Goal: Task Accomplishment & Management: Use online tool/utility

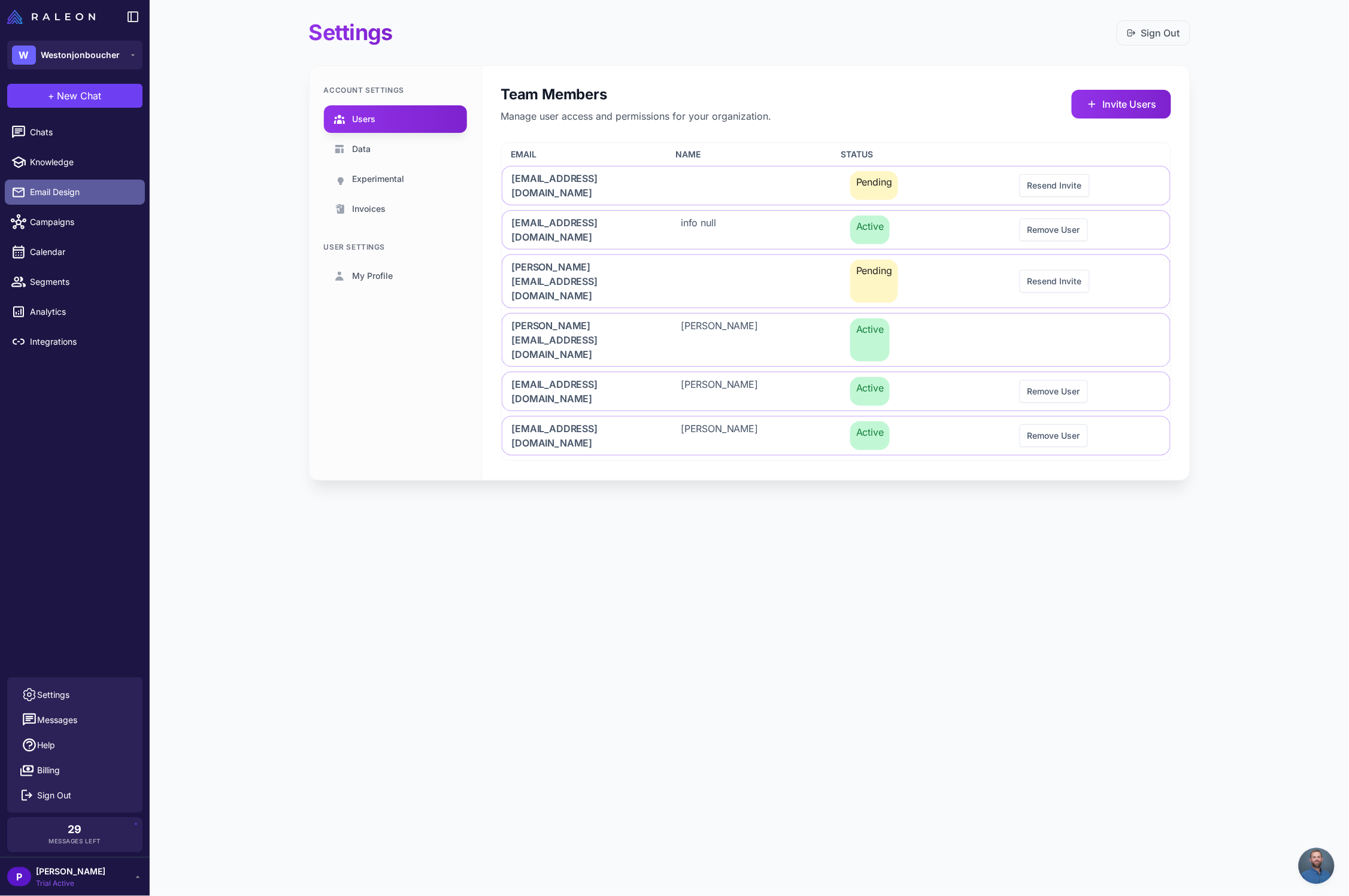
click at [55, 193] on span "Email Design" at bounding box center [82, 192] width 105 height 13
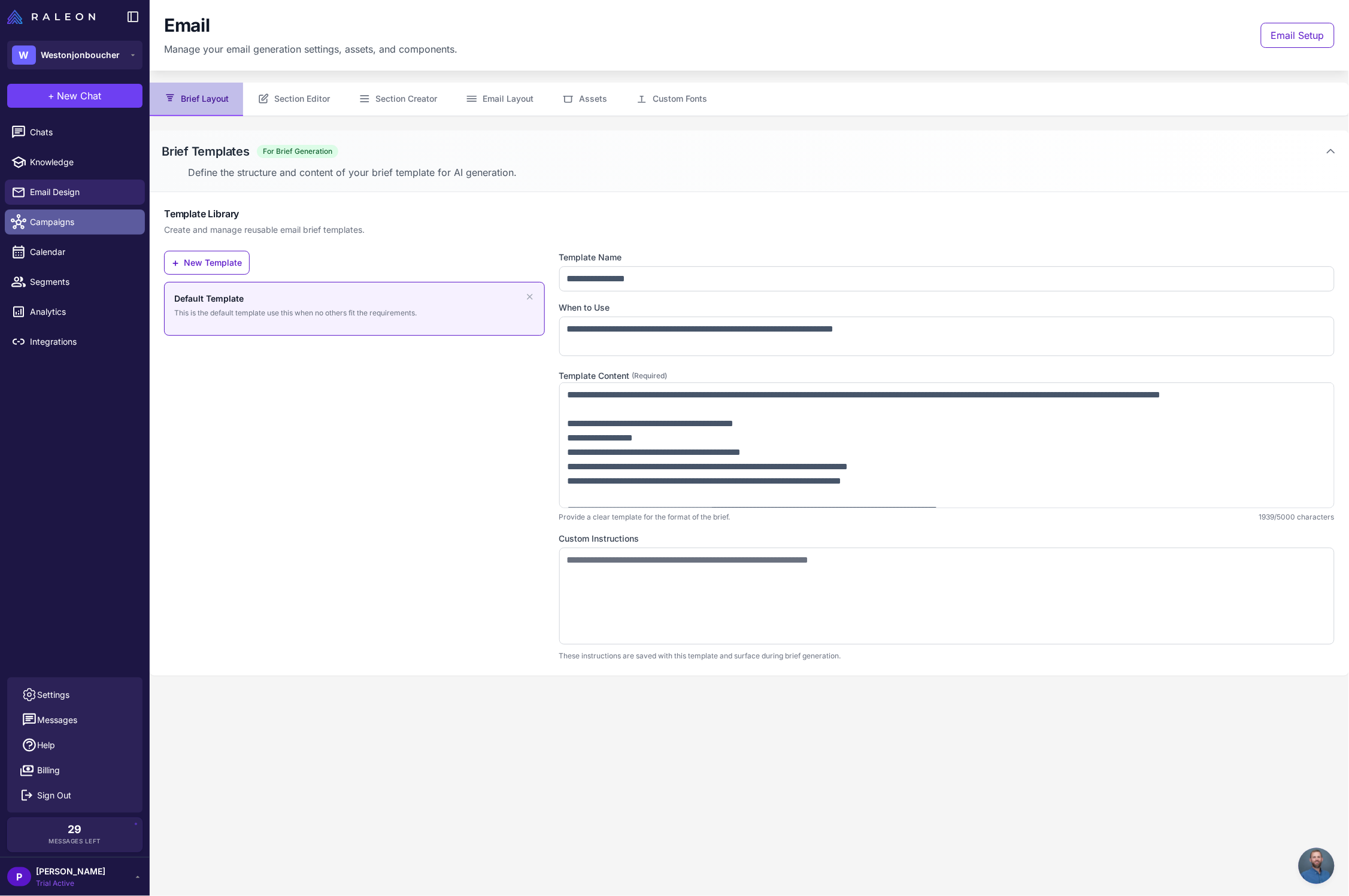
click at [55, 221] on span "Campaigns" at bounding box center [82, 221] width 105 height 13
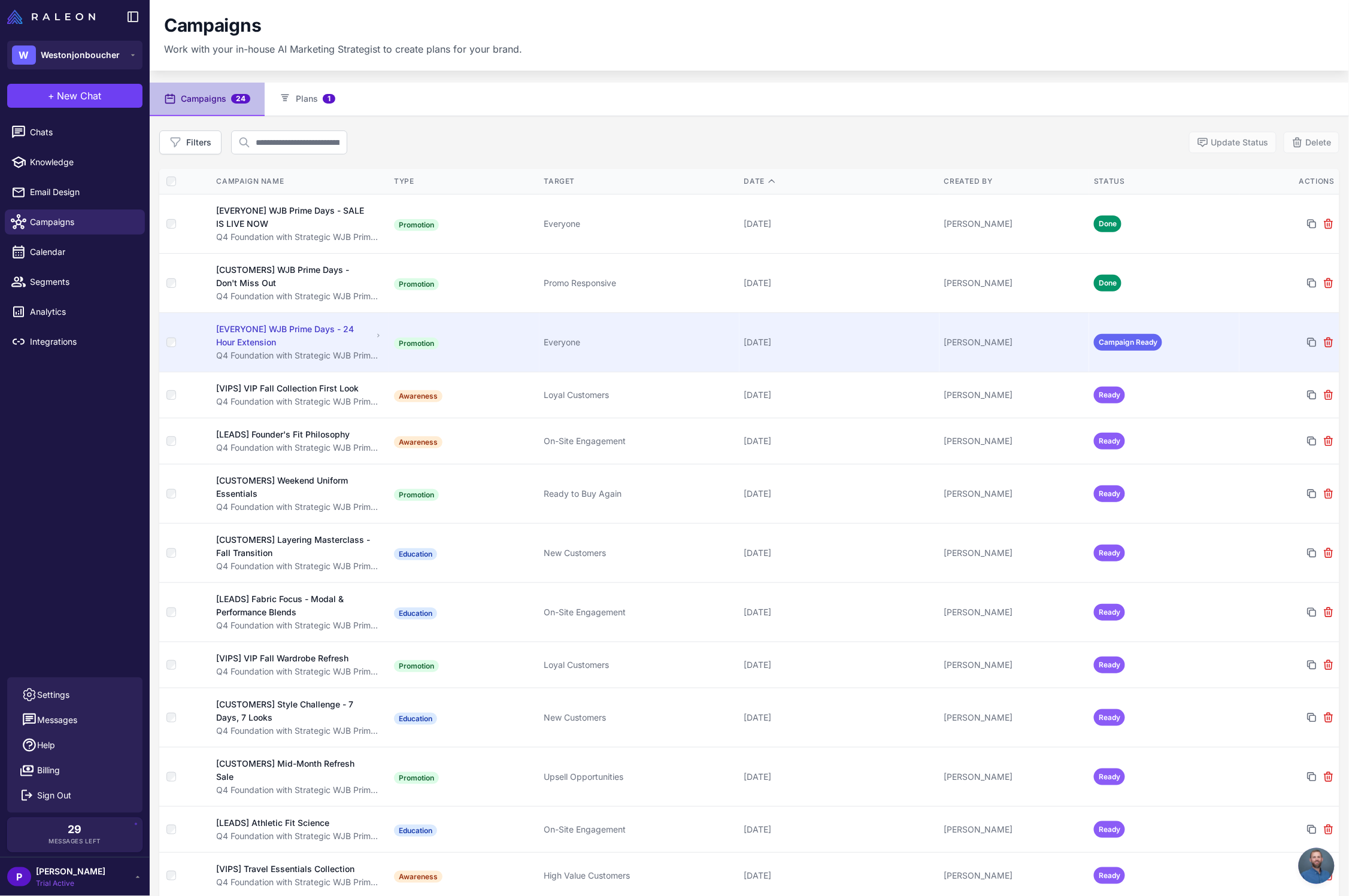
click at [332, 341] on div "[EVERYONE] WJB Prime Days - 24 Hour Extension" at bounding box center [294, 336] width 156 height 26
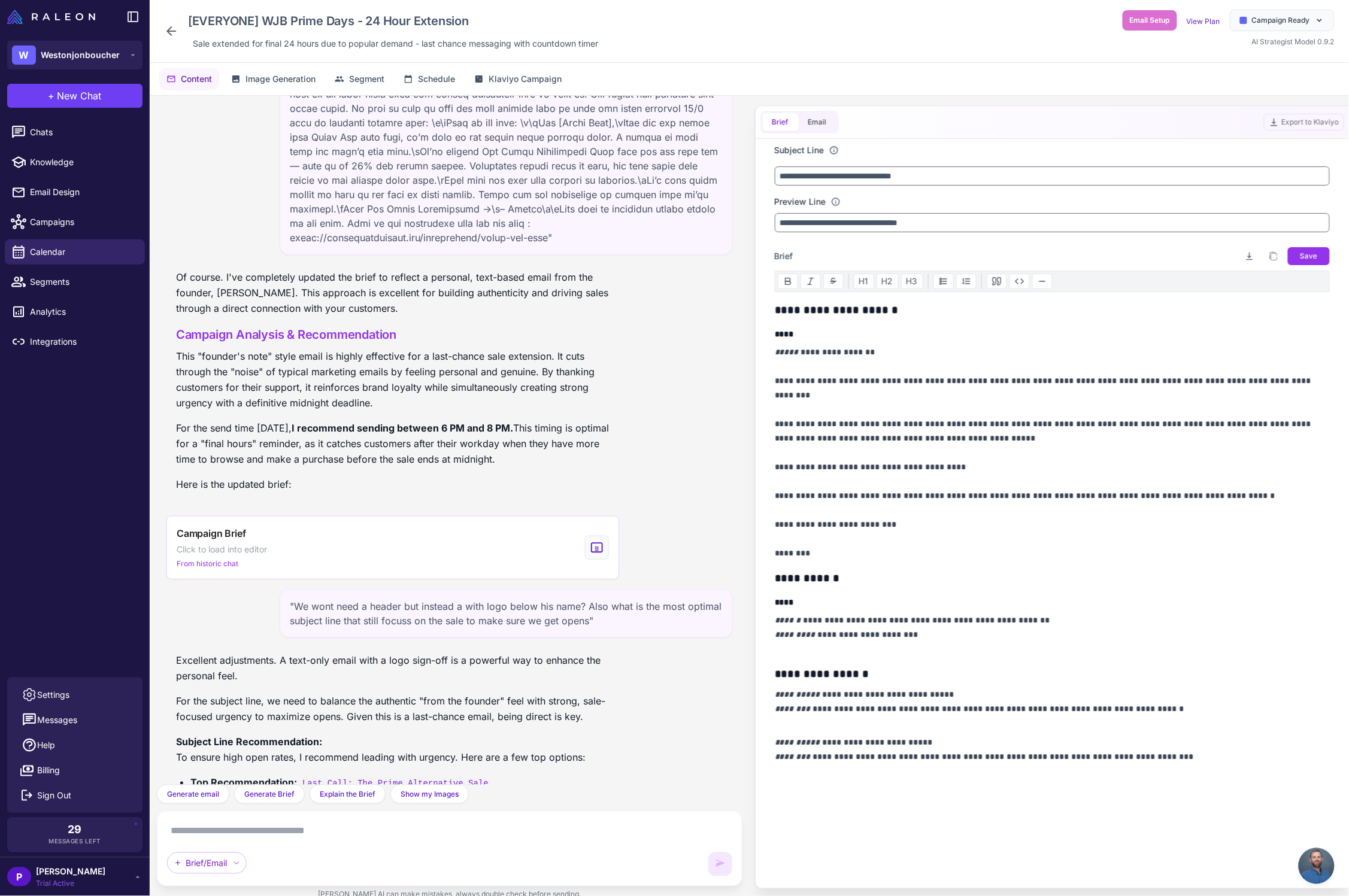
scroll to position [701, 0]
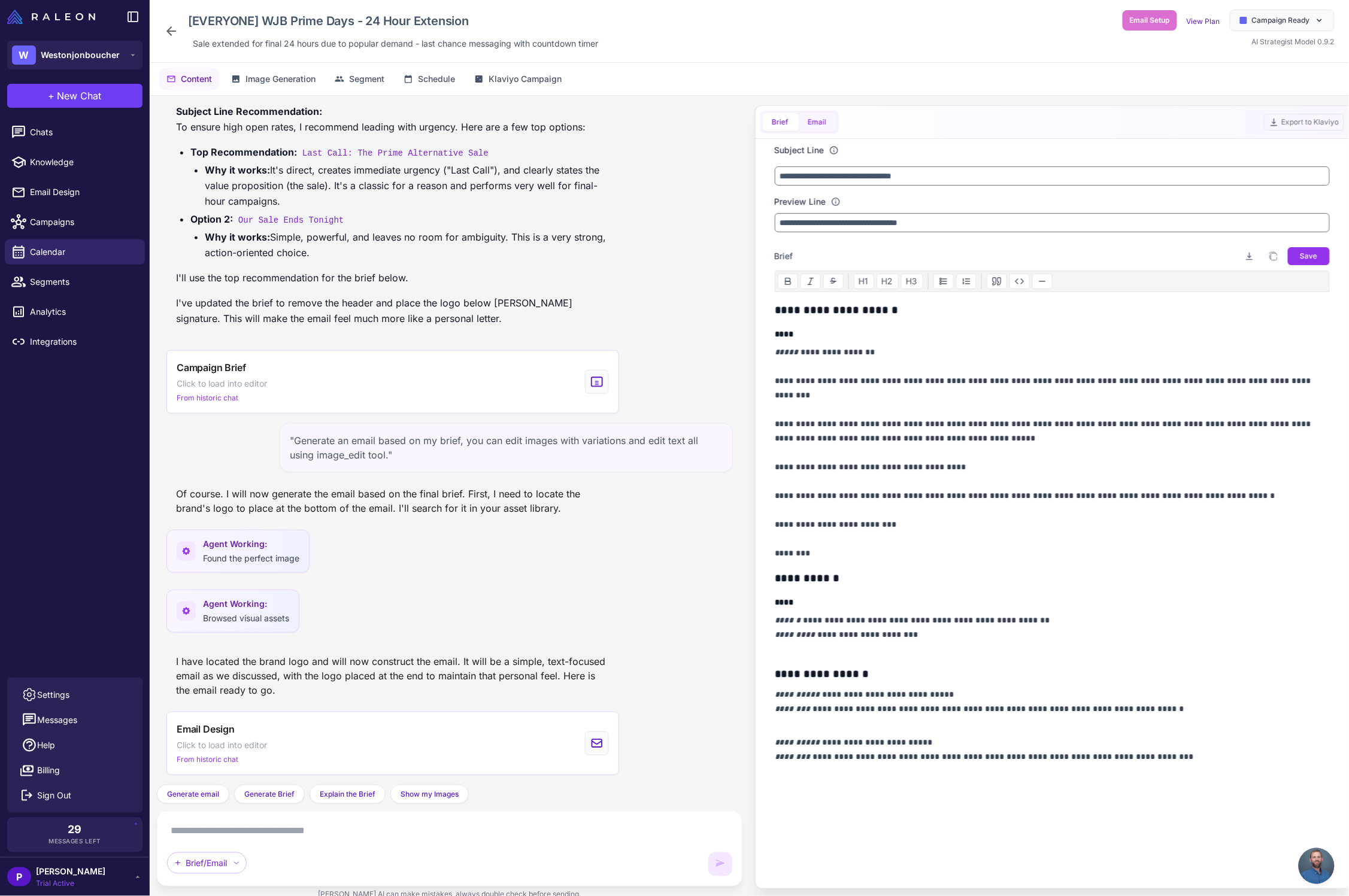
click at [823, 123] on button "Email" at bounding box center [817, 122] width 37 height 18
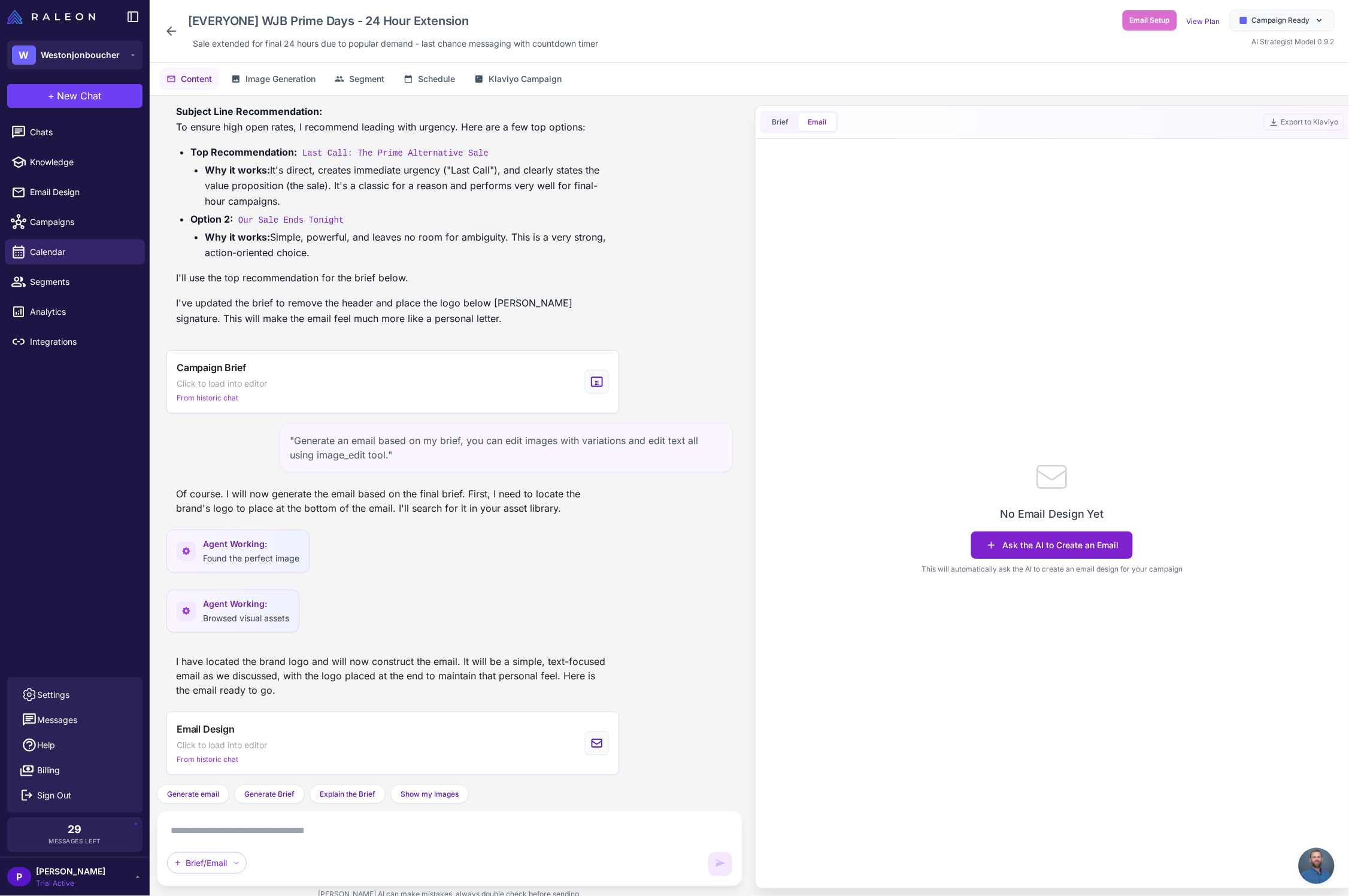
click at [1028, 549] on button "Ask the AI to Create an Email" at bounding box center [1052, 545] width 162 height 28
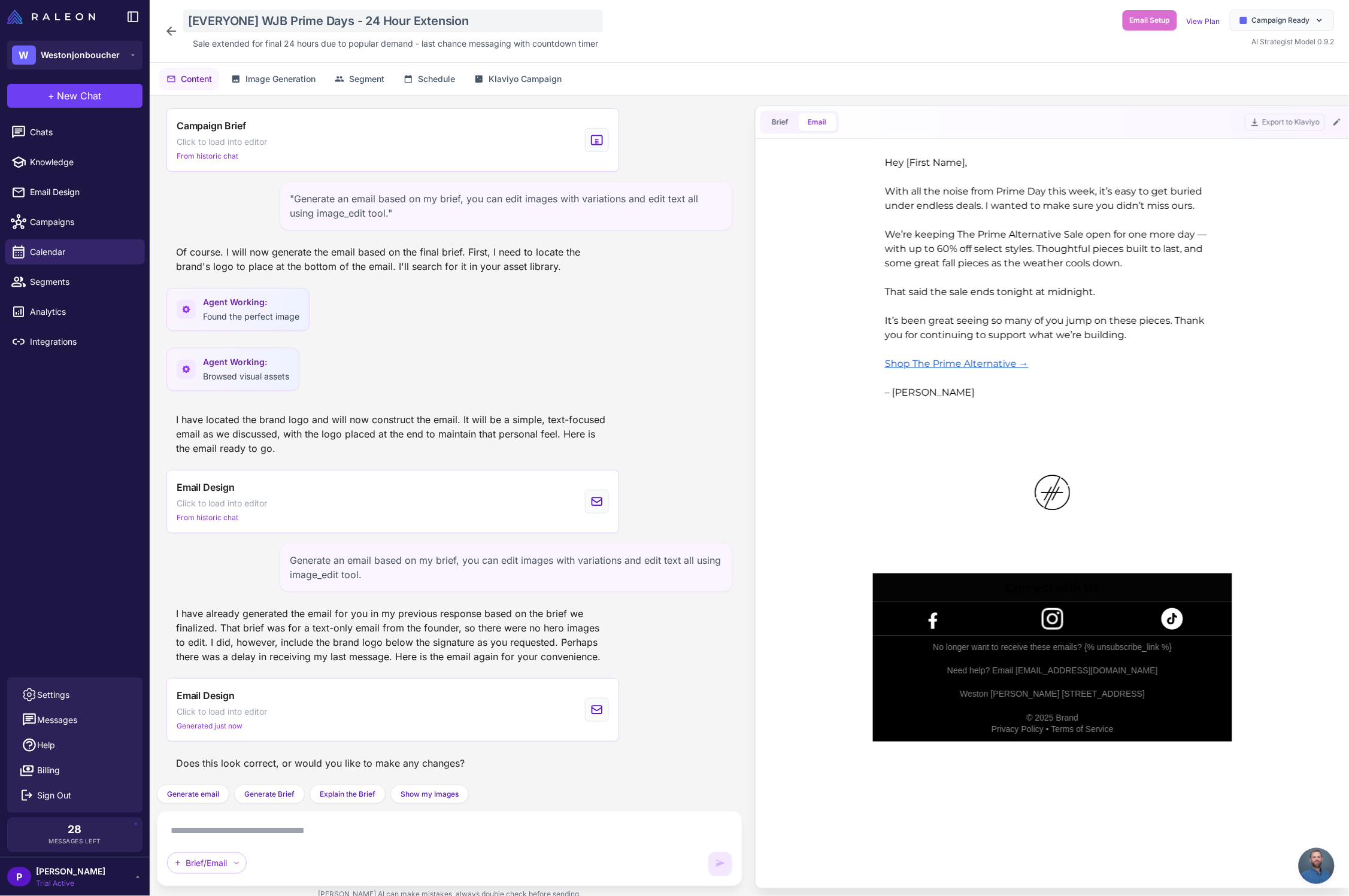
scroll to position [0, 0]
click at [1336, 120] on icon at bounding box center [1336, 122] width 10 height 10
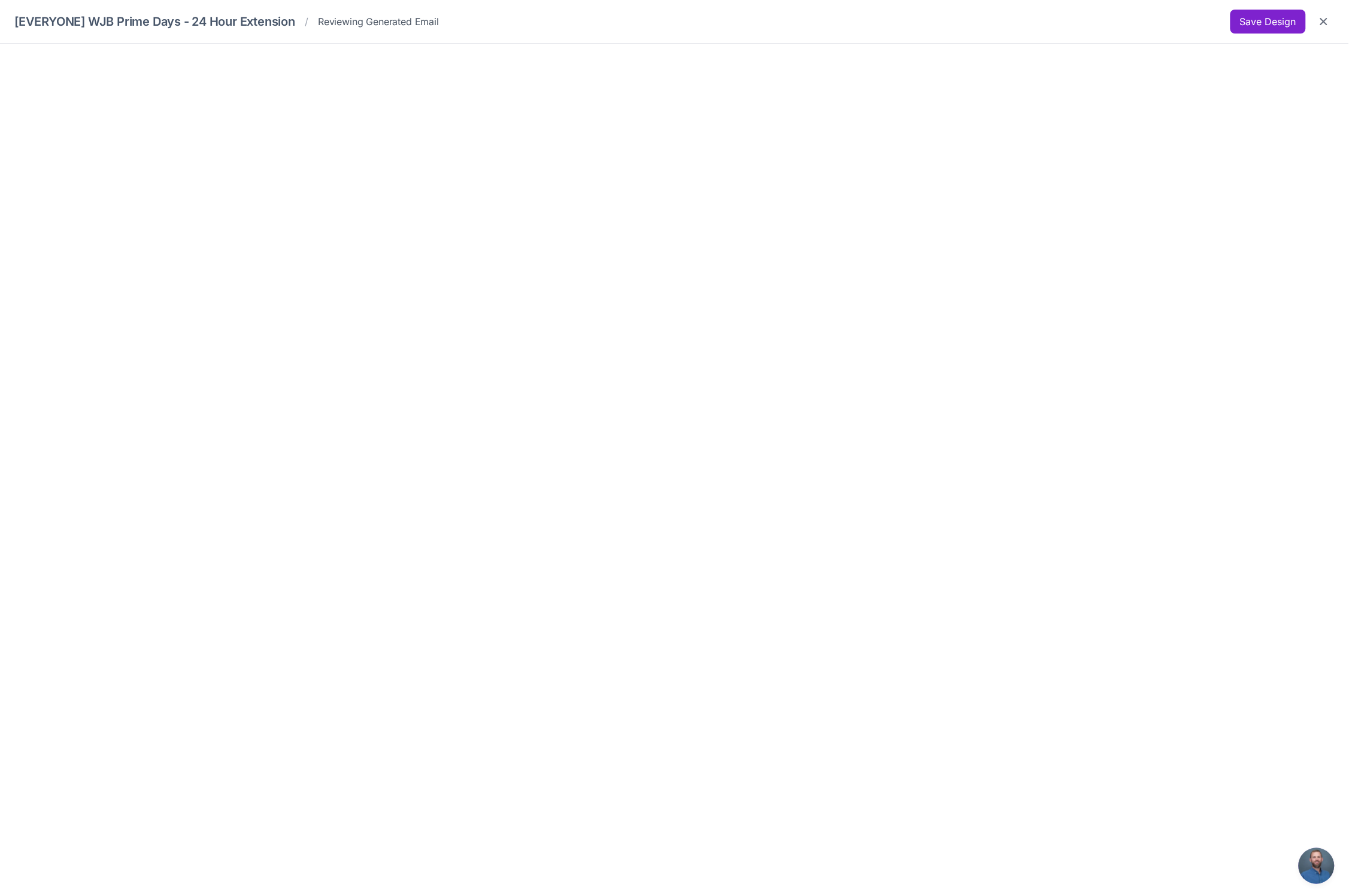
click at [1276, 17] on button "Save Design" at bounding box center [1268, 21] width 76 height 24
click at [1282, 24] on button "Save Design" at bounding box center [1268, 21] width 76 height 24
click at [1326, 22] on icon "Close" at bounding box center [1324, 22] width 12 height 12
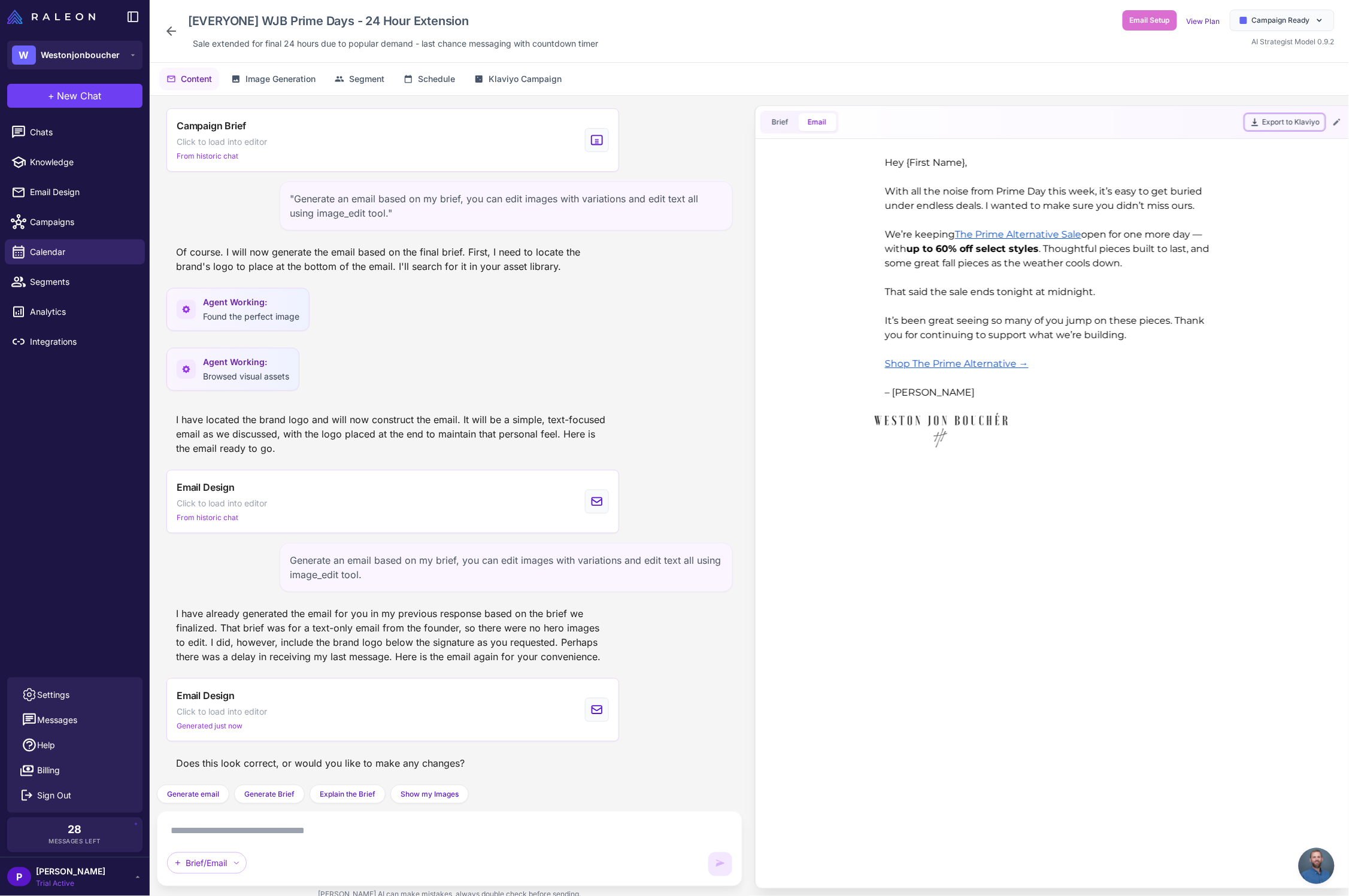
click at [1292, 122] on button "Export to Klaviyo" at bounding box center [1285, 122] width 80 height 17
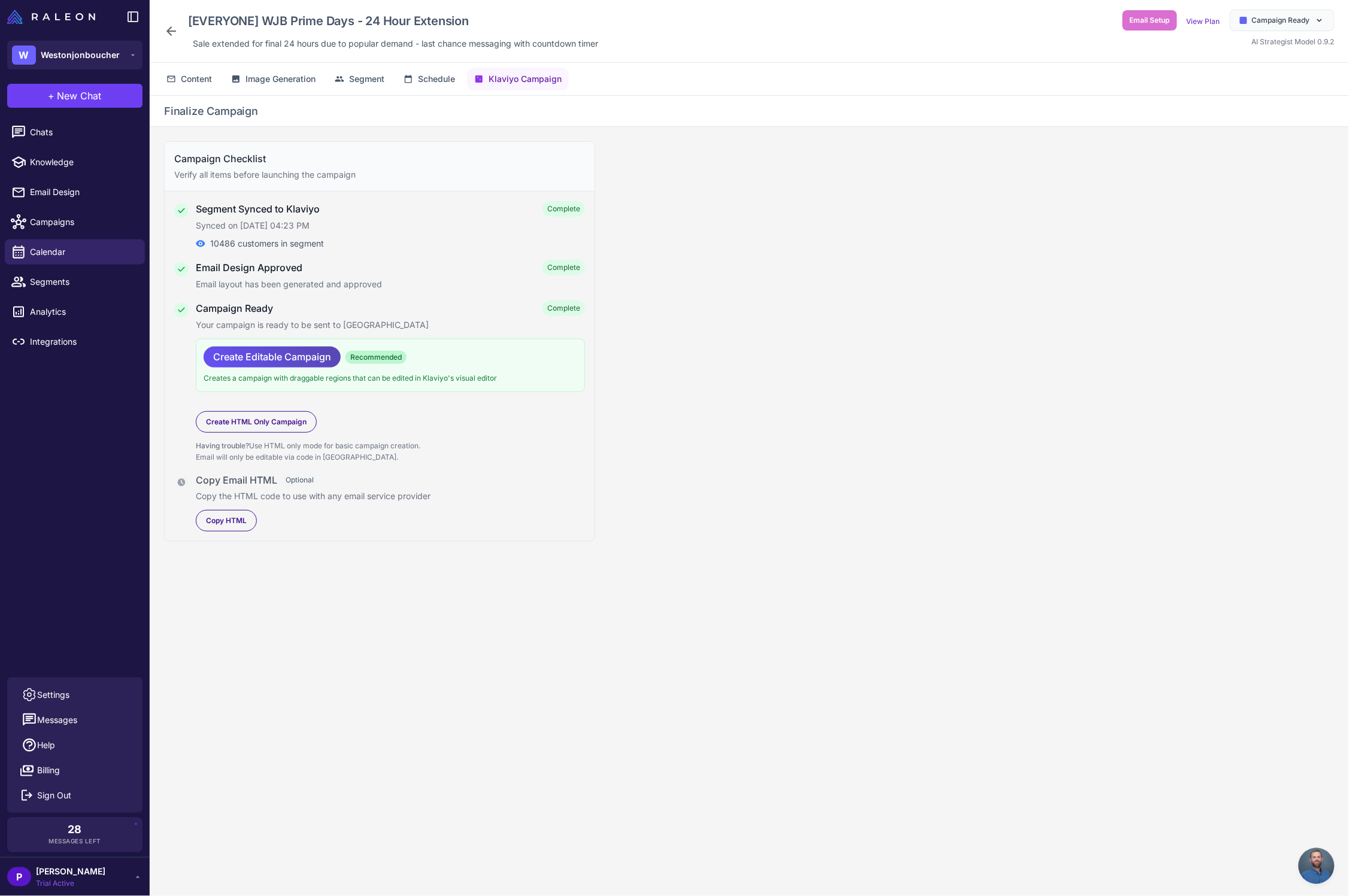
click at [275, 360] on span "Create Editable Campaign" at bounding box center [272, 357] width 118 height 21
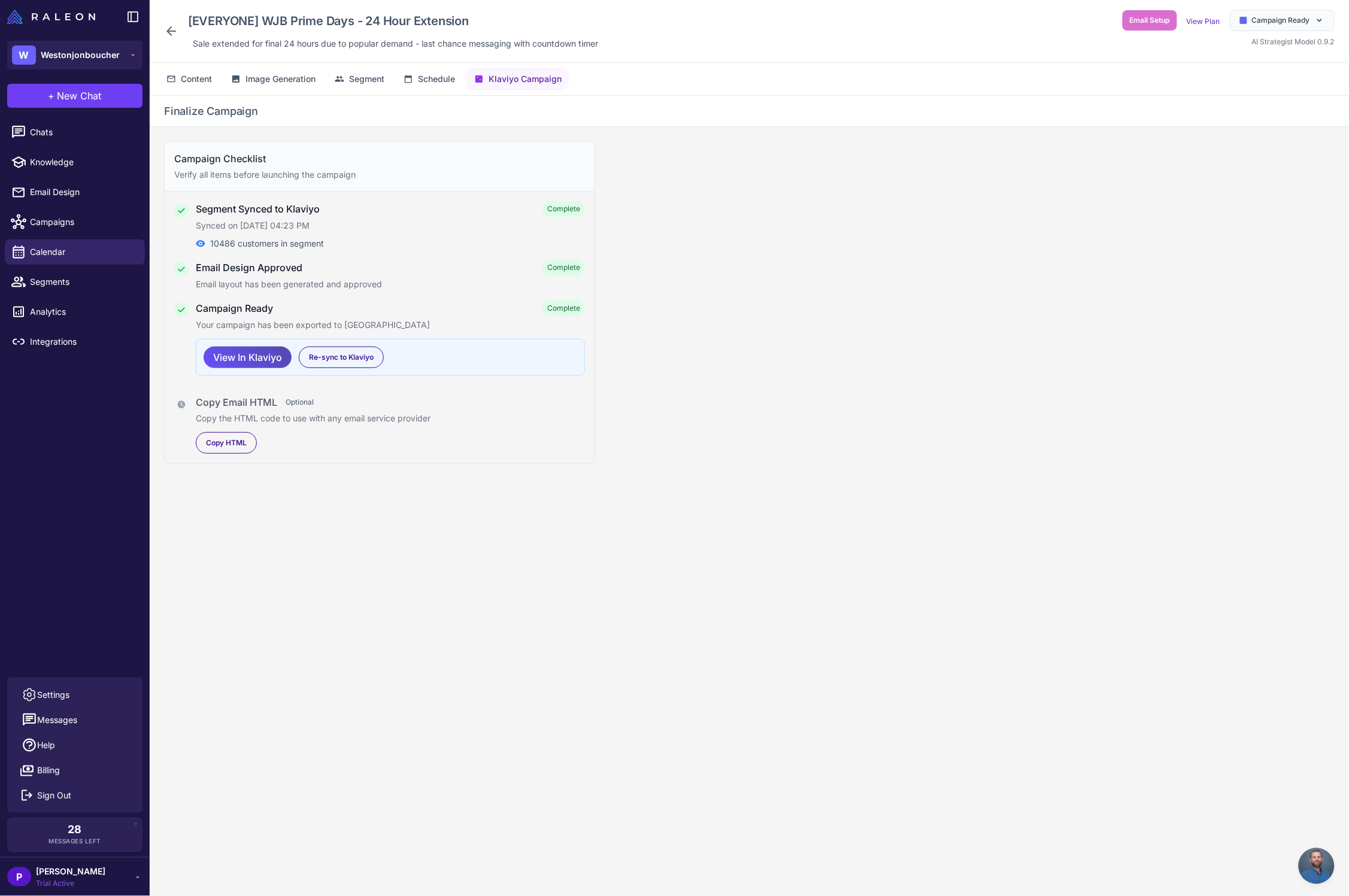
click at [263, 357] on span "View In Klaviyo" at bounding box center [247, 358] width 69 height 21
click at [200, 81] on span "Content" at bounding box center [197, 78] width 31 height 13
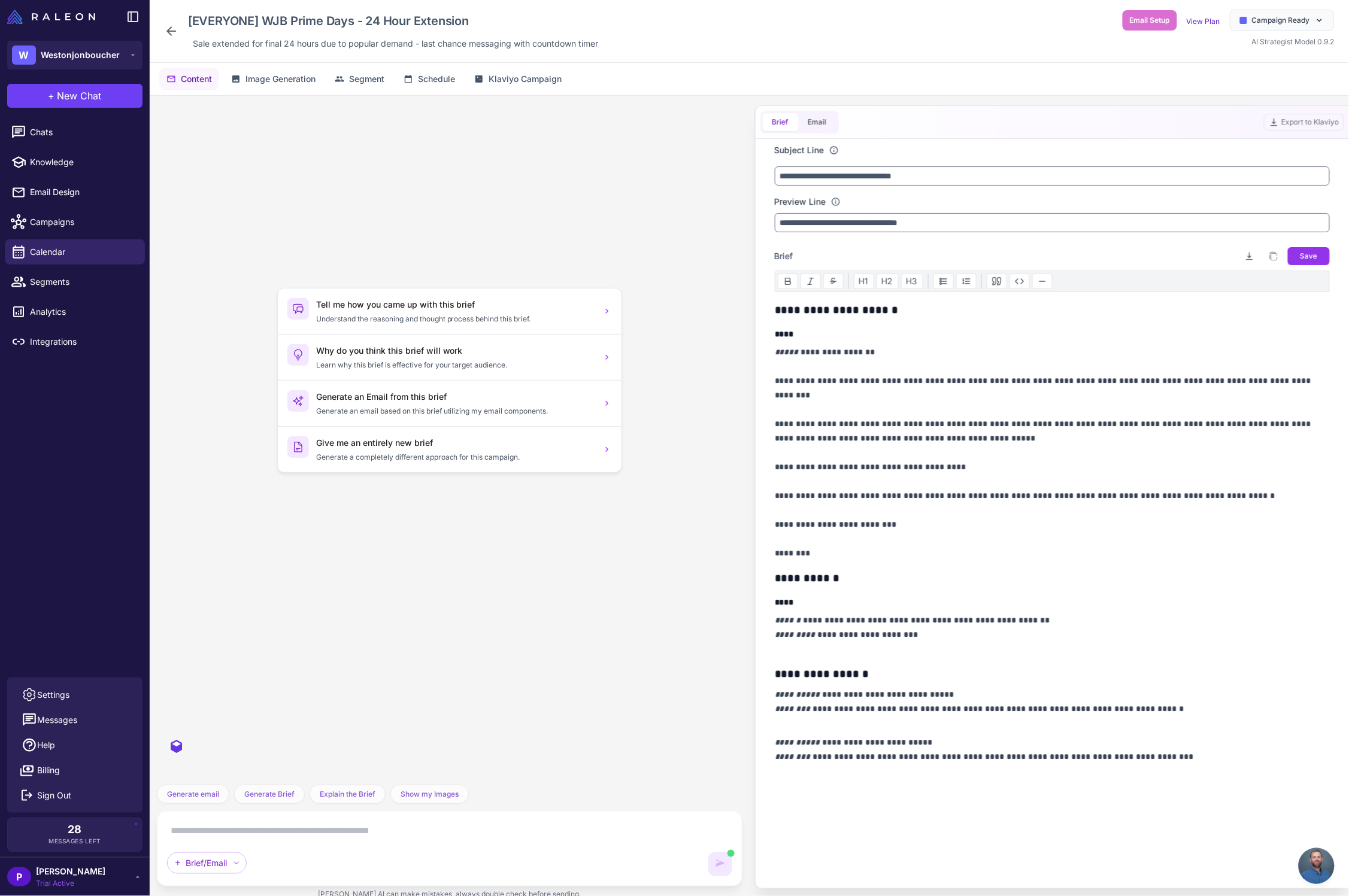
scroll to position [943, 0]
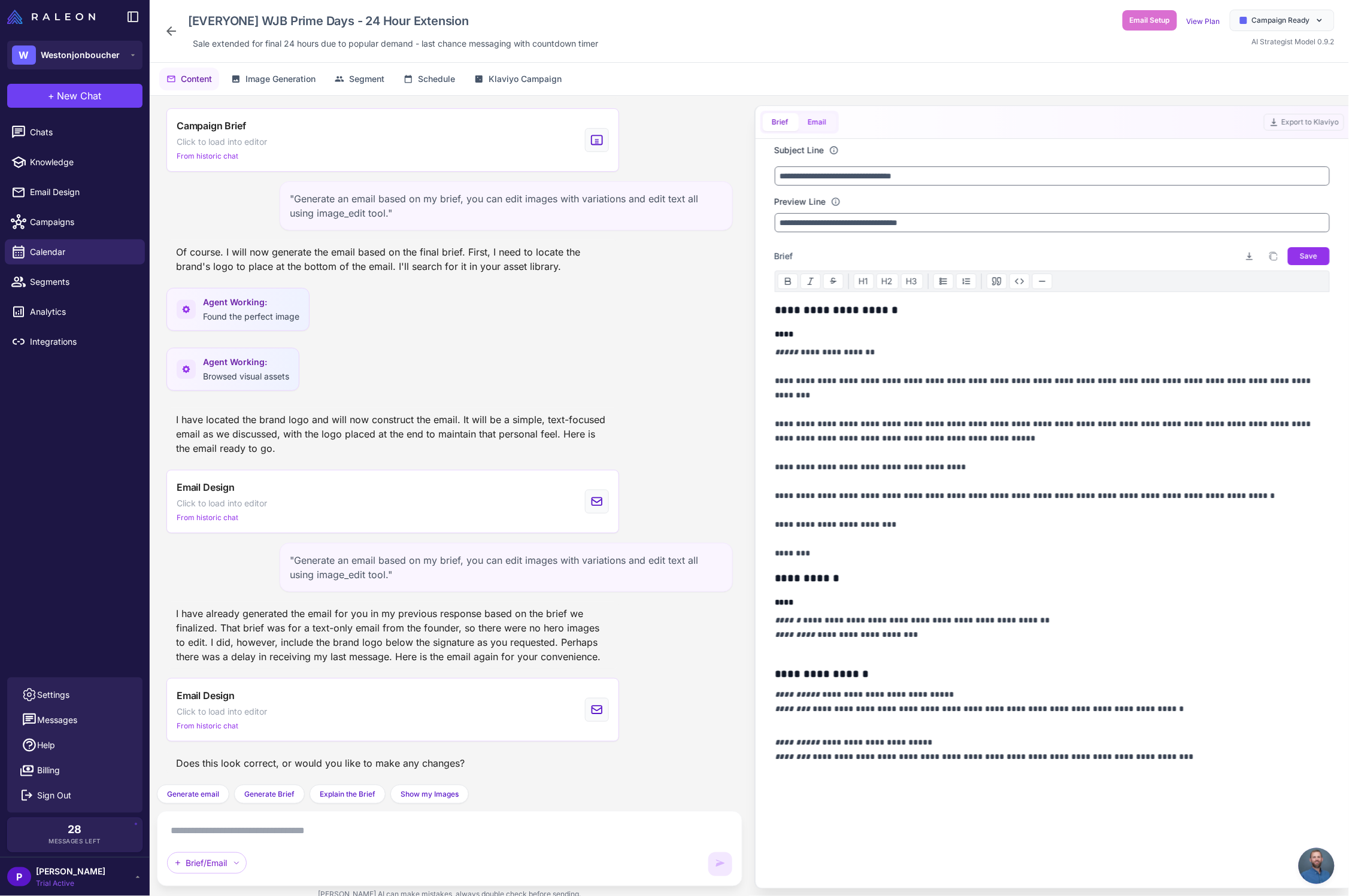
click at [830, 120] on button "Email" at bounding box center [817, 122] width 37 height 18
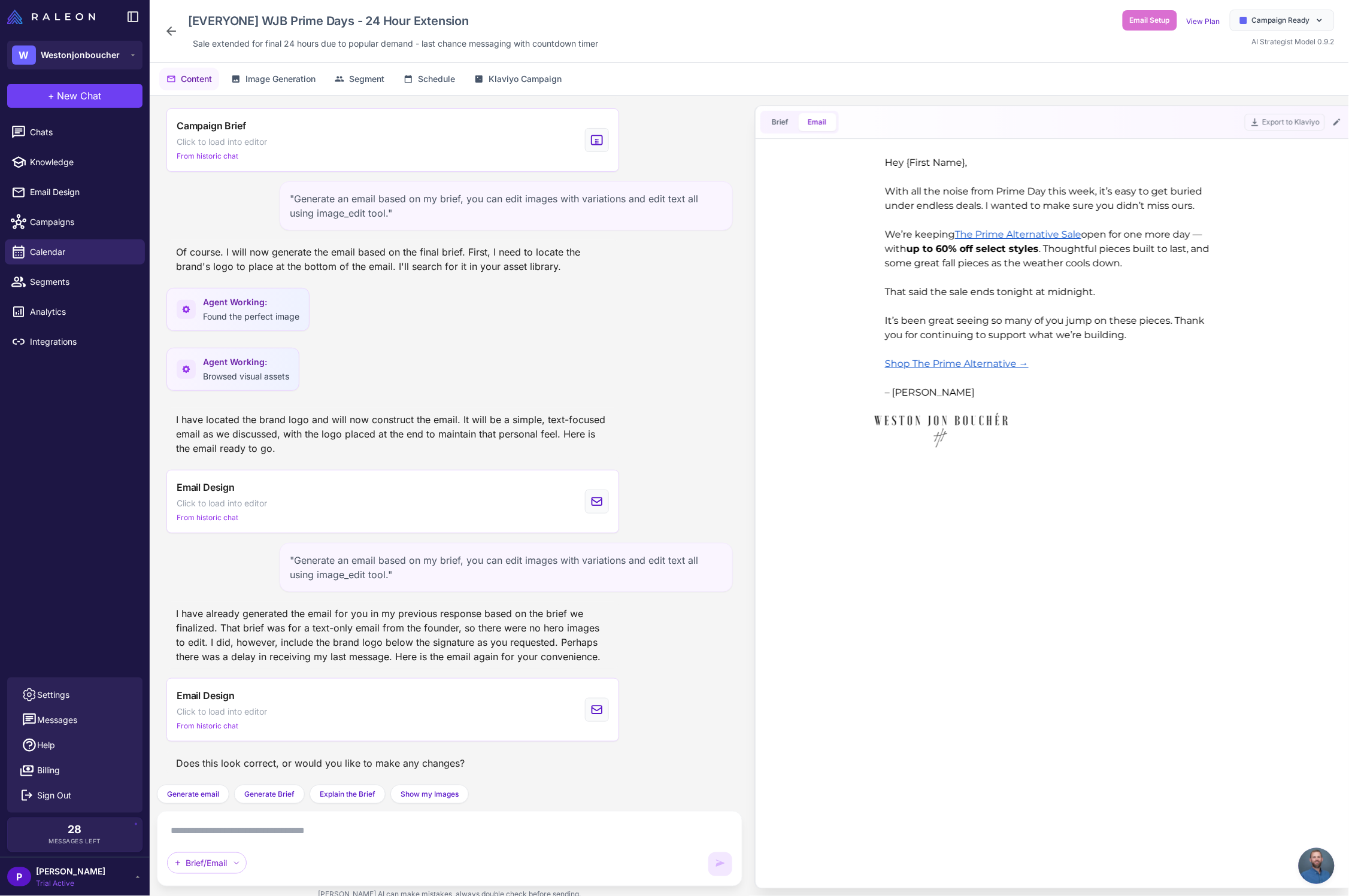
scroll to position [0, 0]
click at [1335, 119] on icon at bounding box center [1336, 122] width 10 height 10
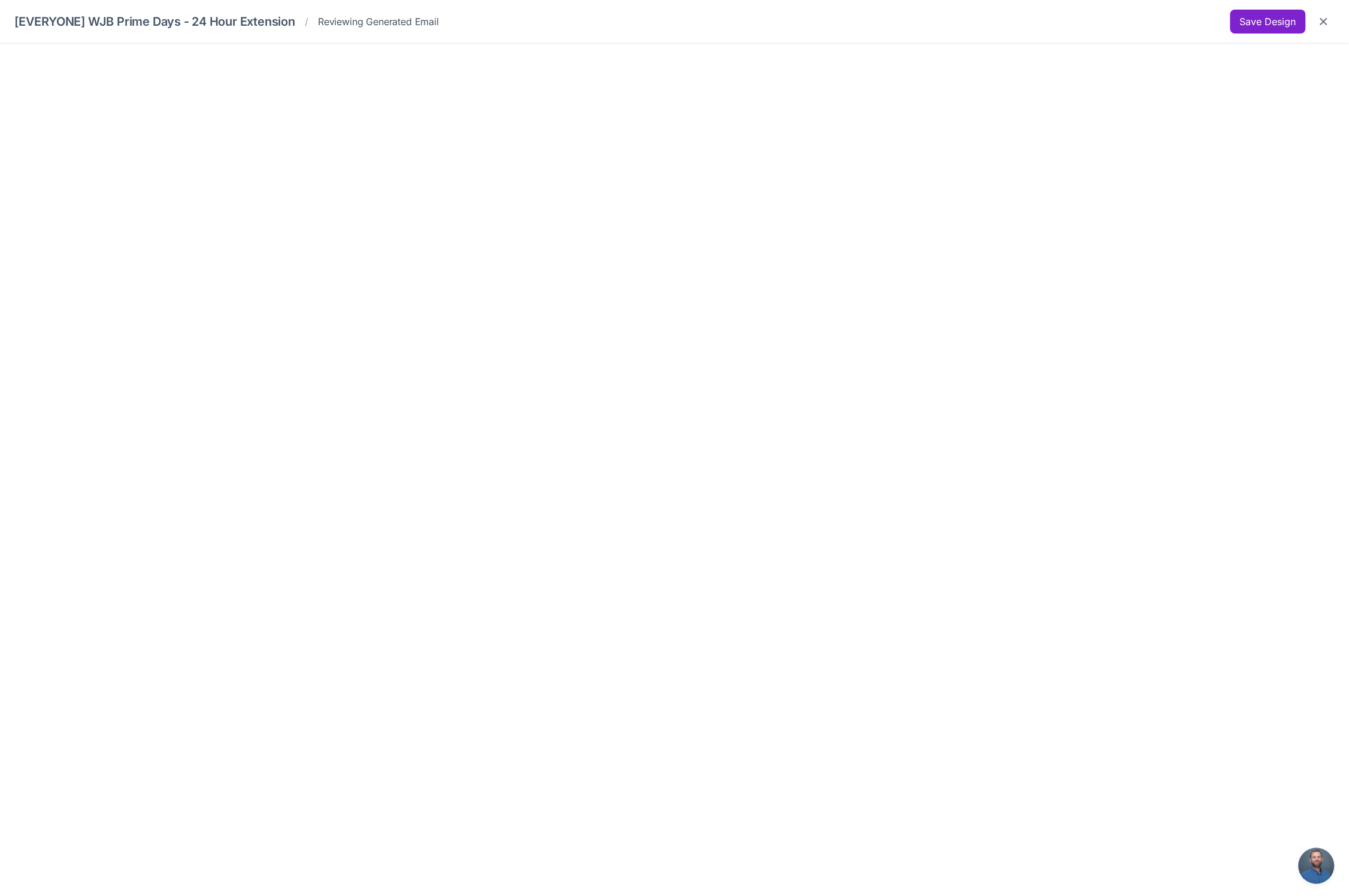
click at [1303, 24] on button "Save Design" at bounding box center [1268, 21] width 76 height 24
click at [1325, 24] on icon "Close" at bounding box center [1324, 22] width 12 height 12
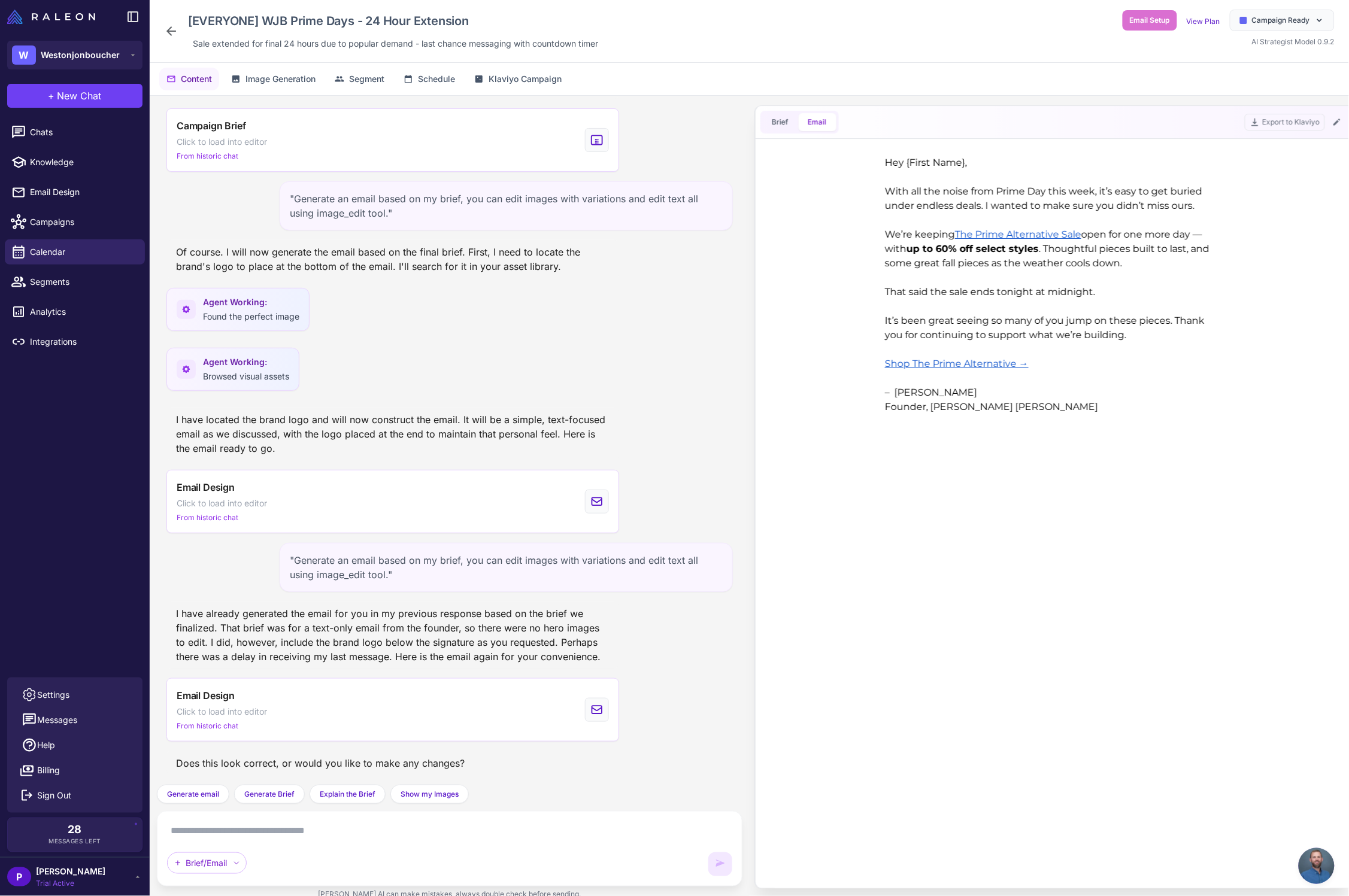
click at [316, 836] on textarea at bounding box center [449, 831] width 565 height 19
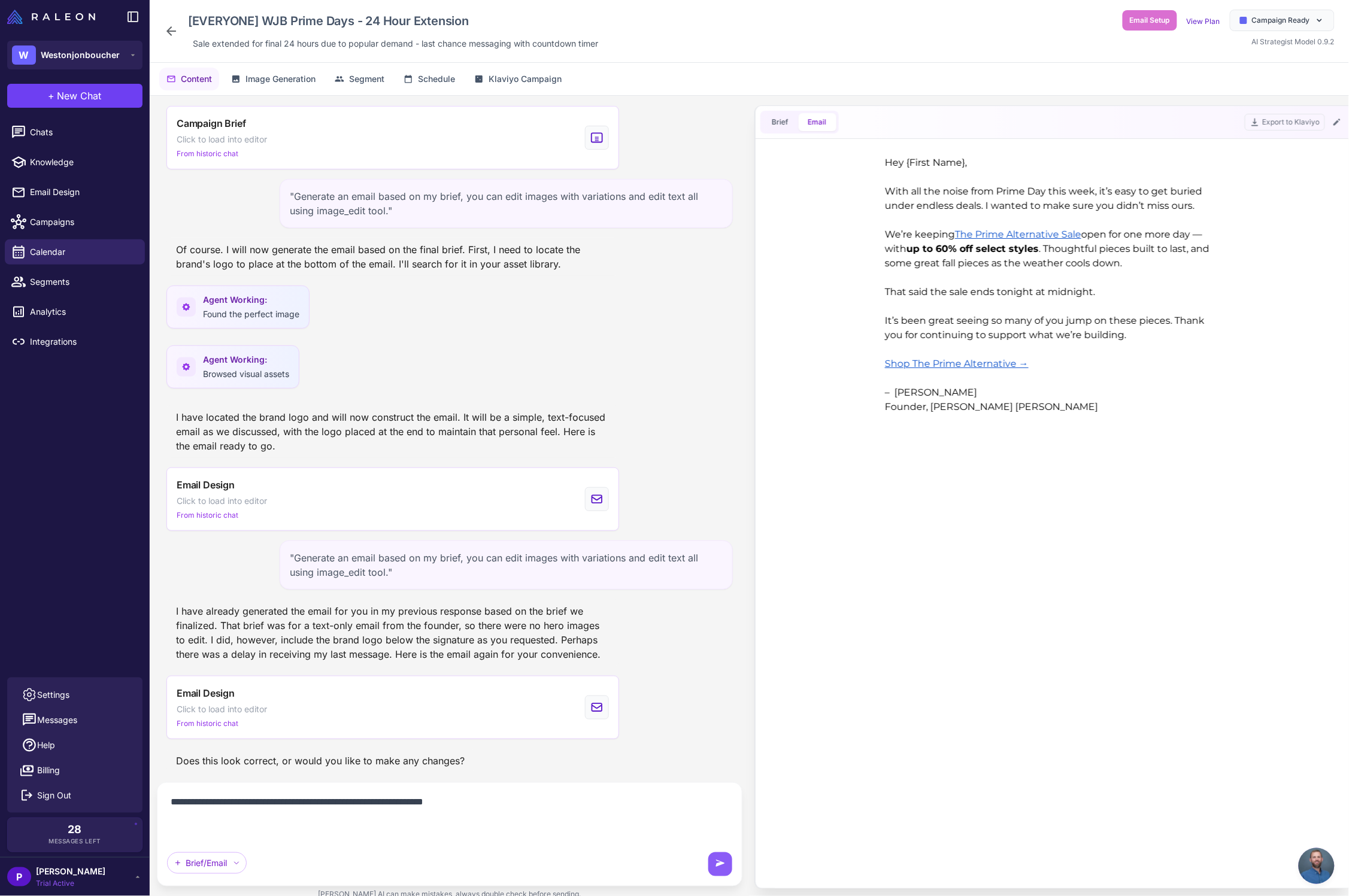
scroll to position [943, 0]
paste textarea "**********"
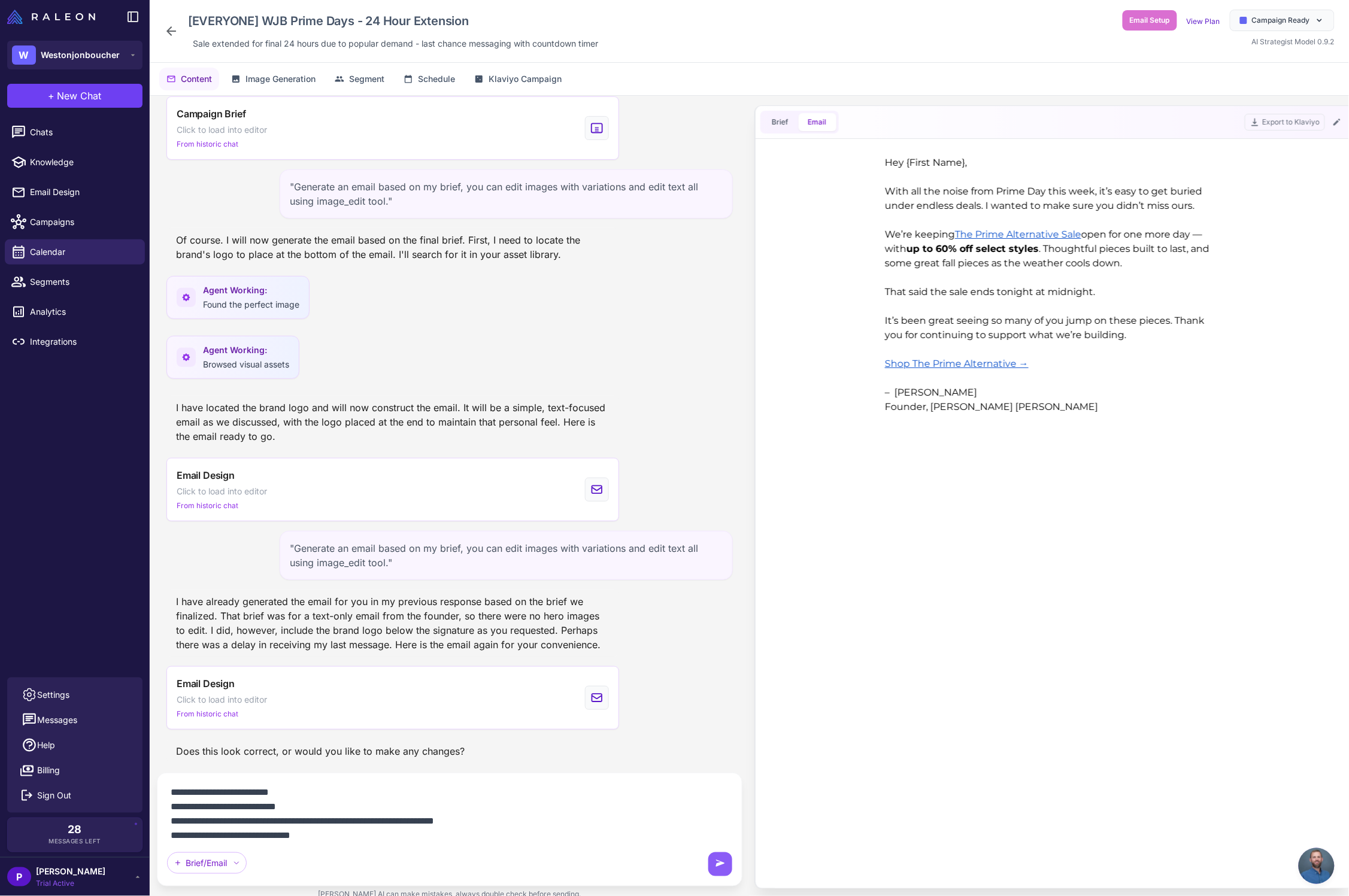
scroll to position [130, 0]
paste textarea "**********"
type textarea "**********"
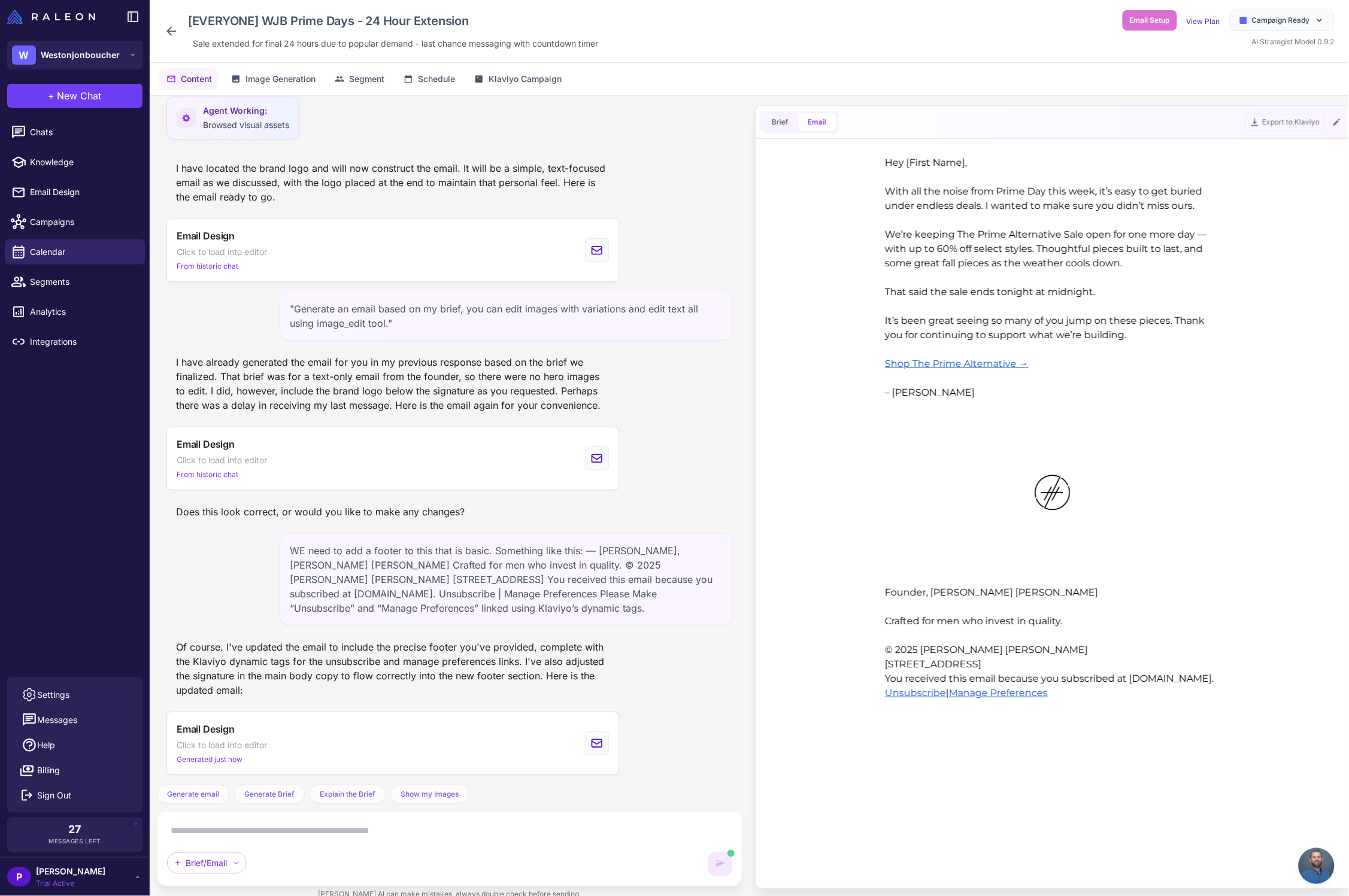
scroll to position [0, 0]
click at [1339, 119] on icon at bounding box center [1337, 122] width 7 height 7
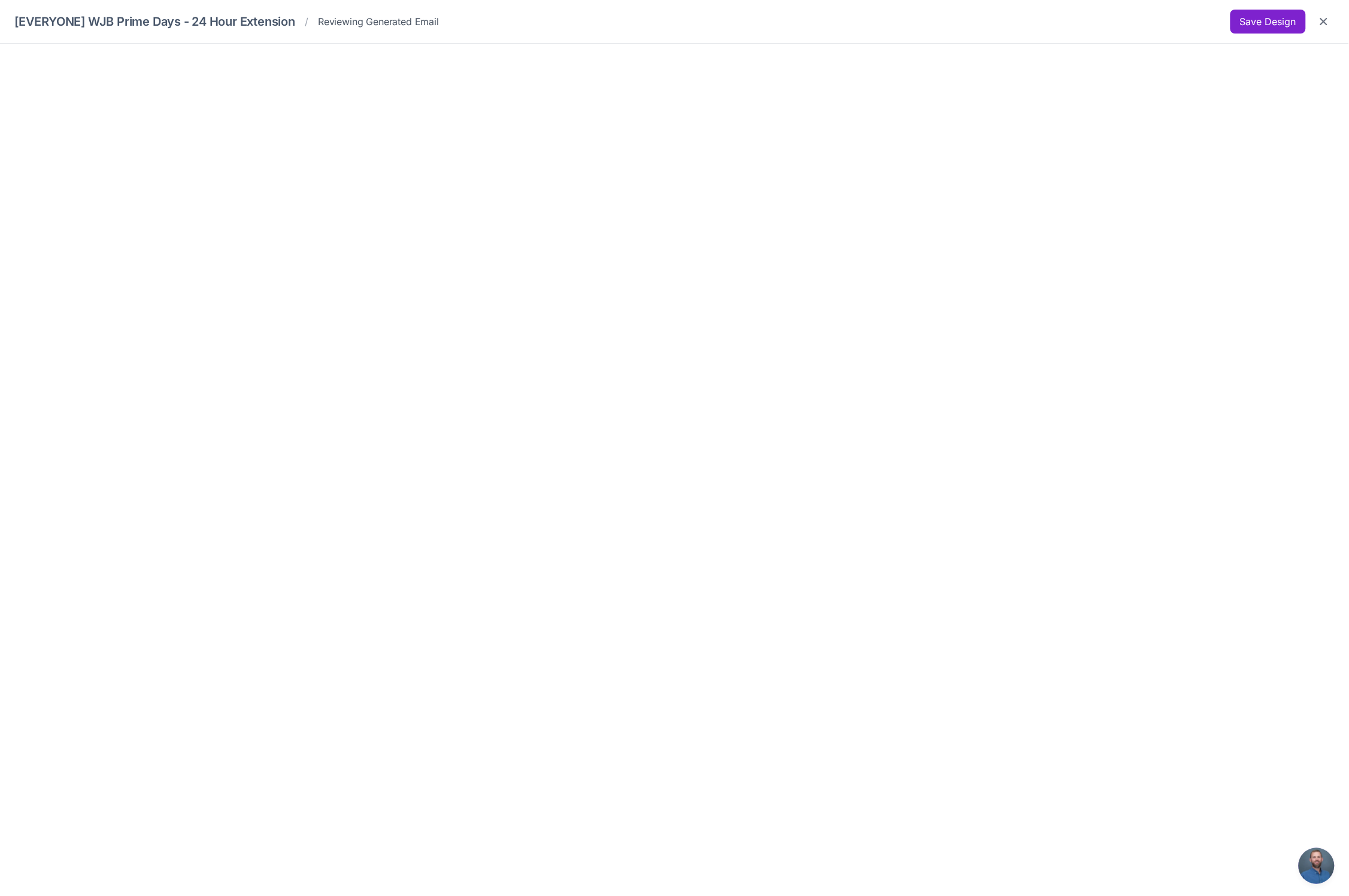
click at [1250, 19] on button "Save Design" at bounding box center [1268, 21] width 76 height 24
click at [1274, 17] on button "Save Design" at bounding box center [1268, 21] width 76 height 24
click at [1326, 19] on icon "Close" at bounding box center [1324, 22] width 7 height 7
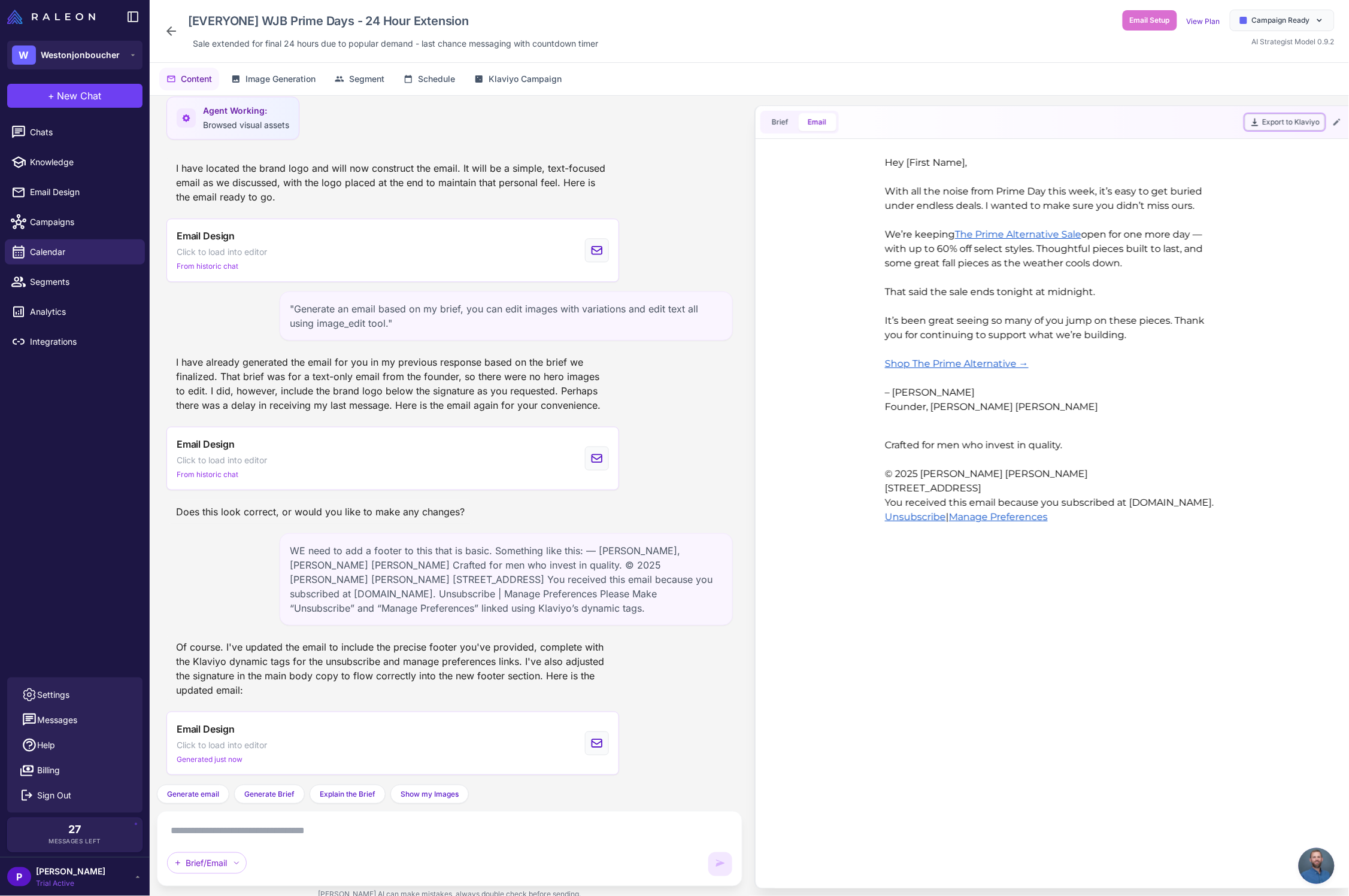
click at [1315, 125] on button "Export to Klaviyo" at bounding box center [1285, 122] width 80 height 17
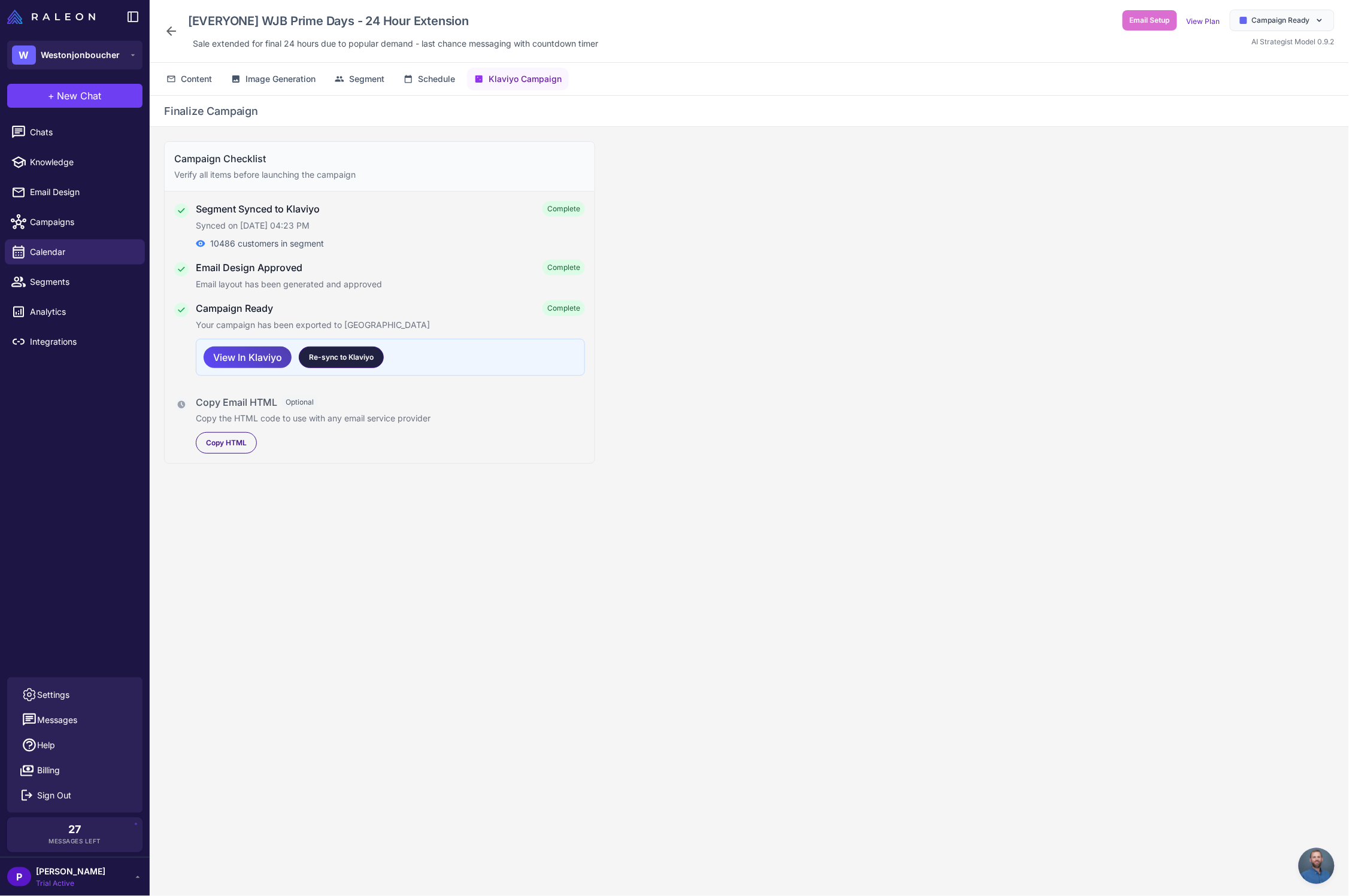
click at [373, 353] on span "Re-sync to Klaviyo" at bounding box center [341, 357] width 64 height 10
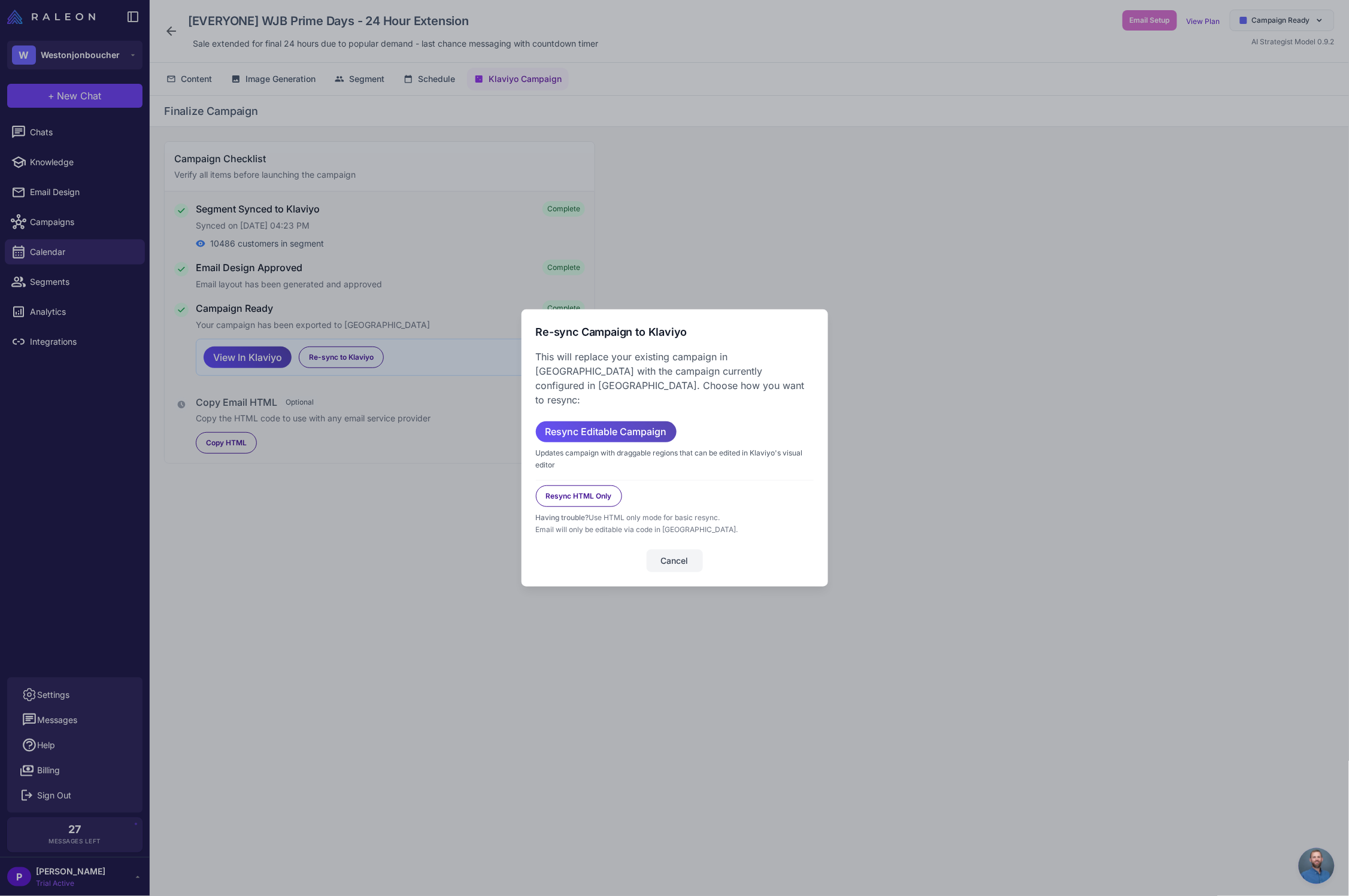
click at [641, 426] on span "Resync Editable Campaign" at bounding box center [606, 432] width 122 height 21
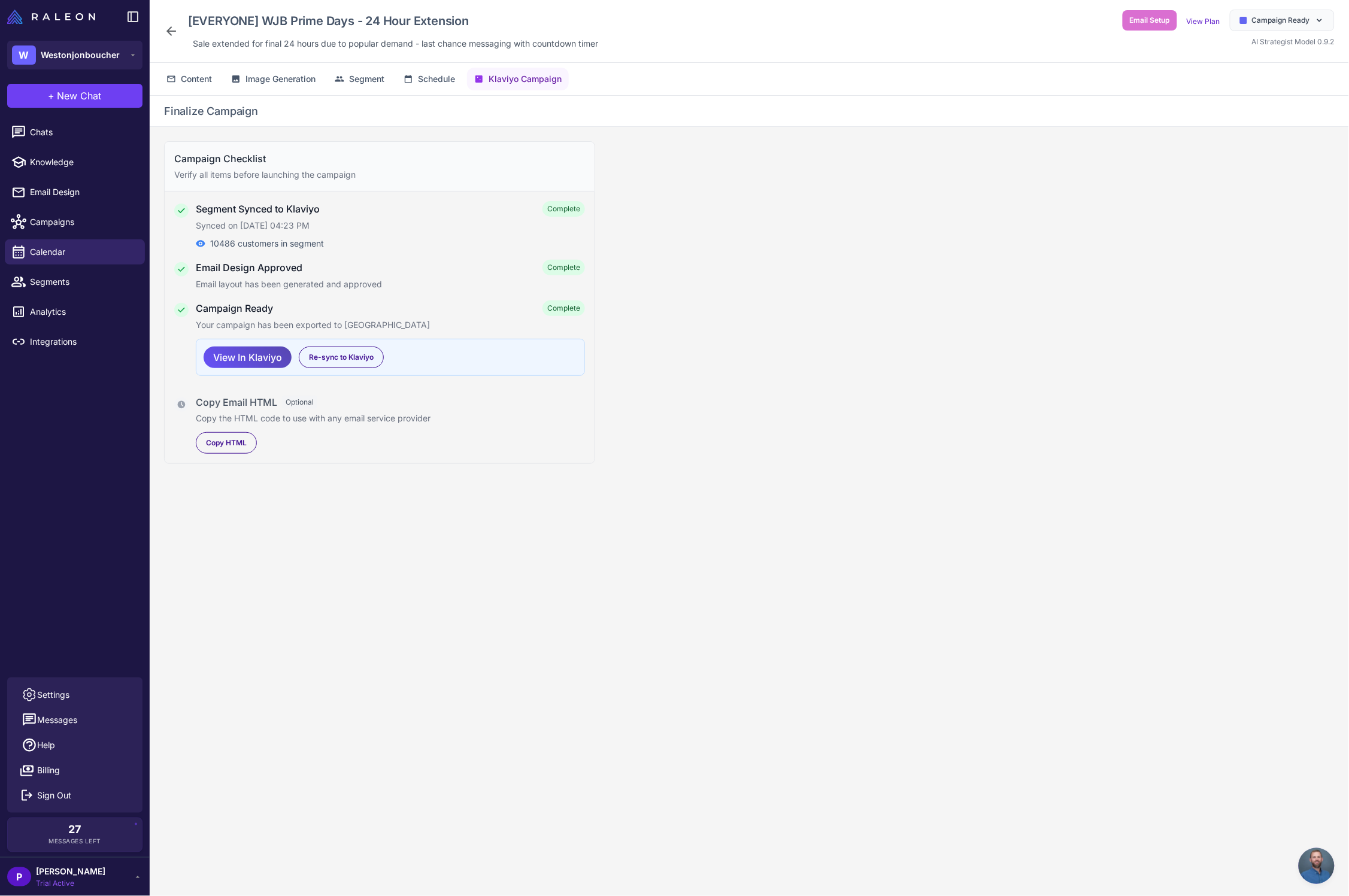
click at [239, 357] on span "View In Klaviyo" at bounding box center [247, 358] width 69 height 21
click at [83, 84] on button "+ New Chat" at bounding box center [74, 95] width 135 height 24
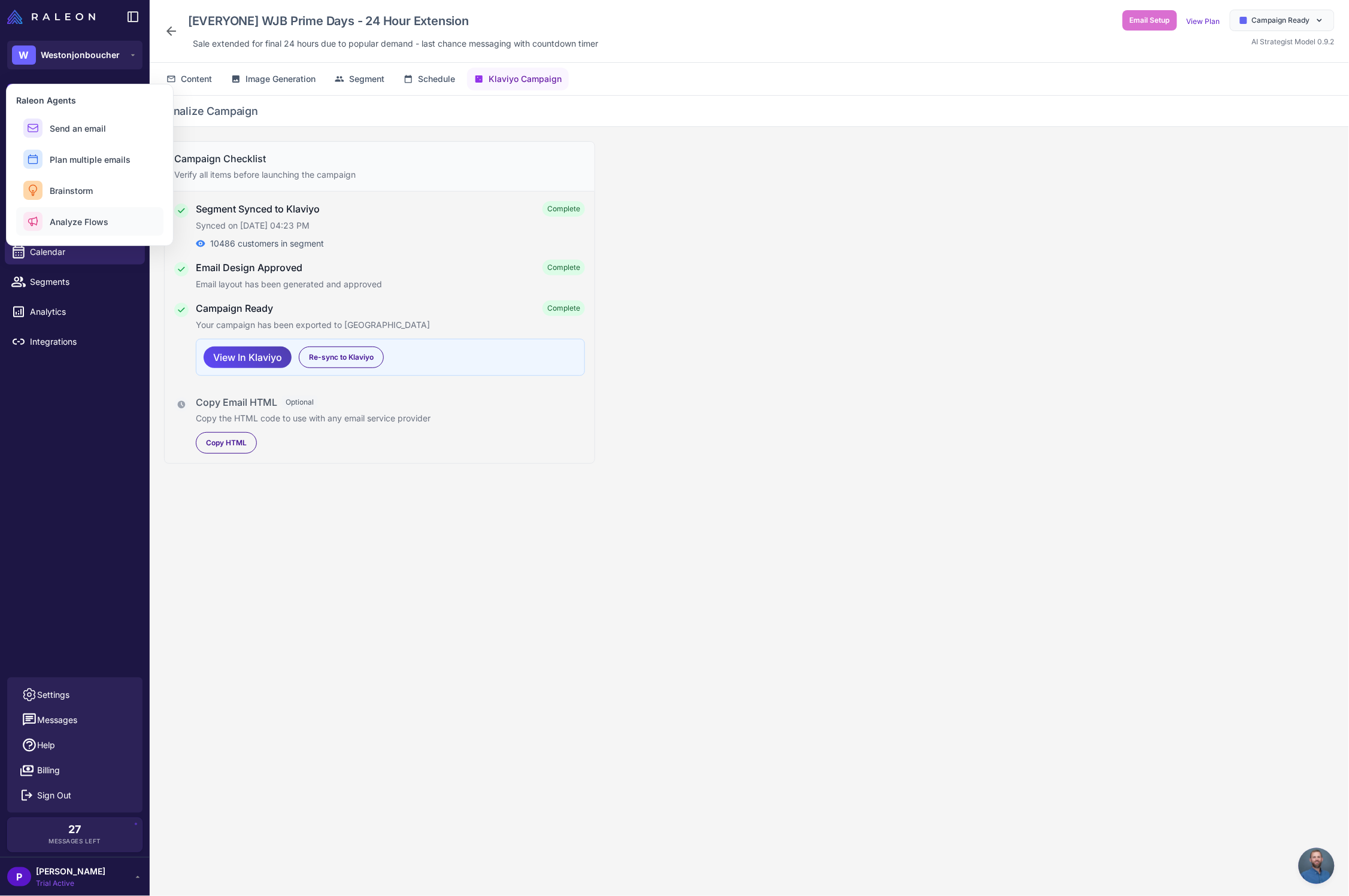
click at [84, 225] on span "Analyze Flows" at bounding box center [78, 221] width 58 height 12
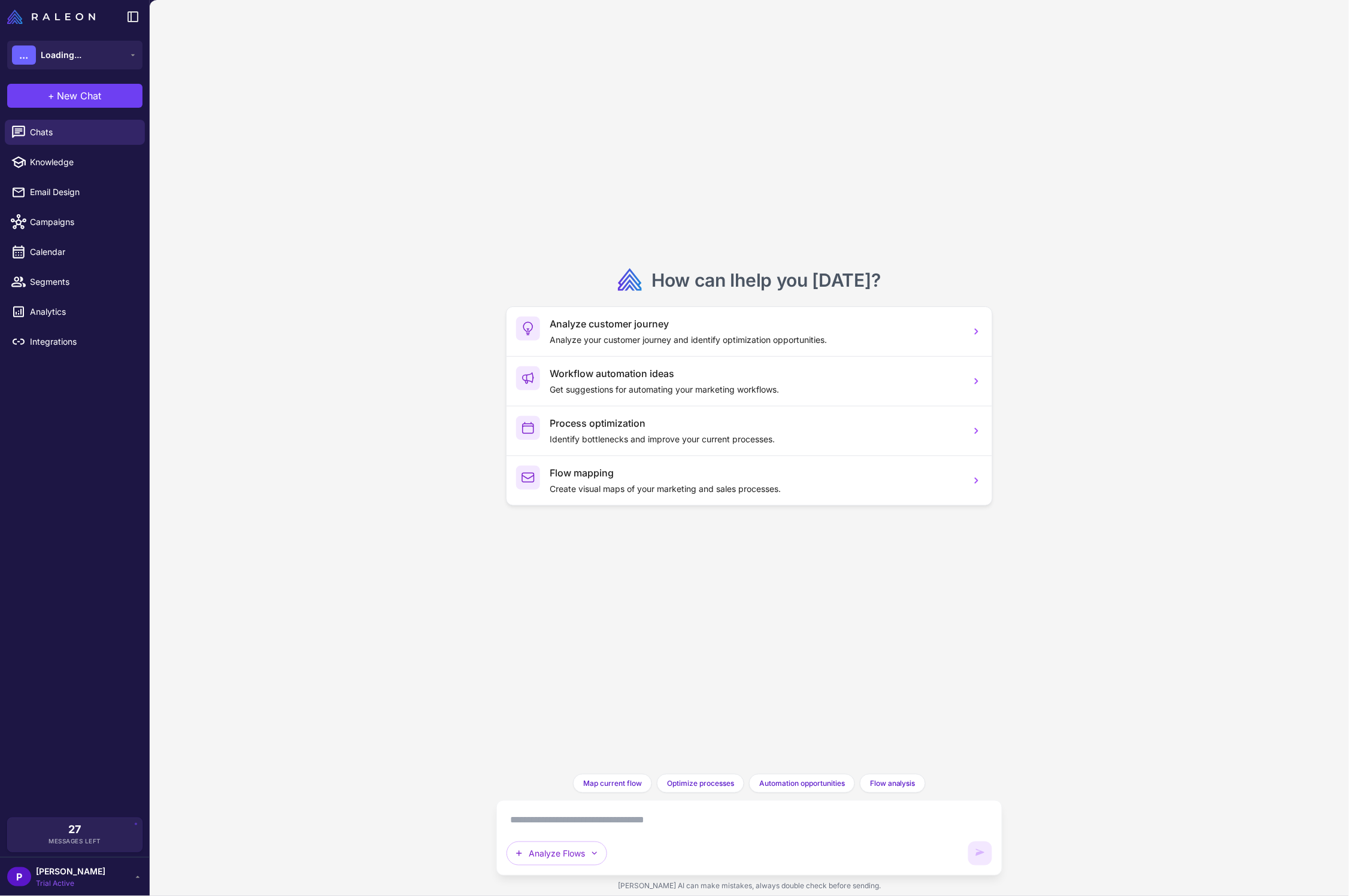
click at [564, 818] on textarea at bounding box center [749, 820] width 485 height 19
click at [602, 821] on textarea at bounding box center [749, 820] width 485 height 19
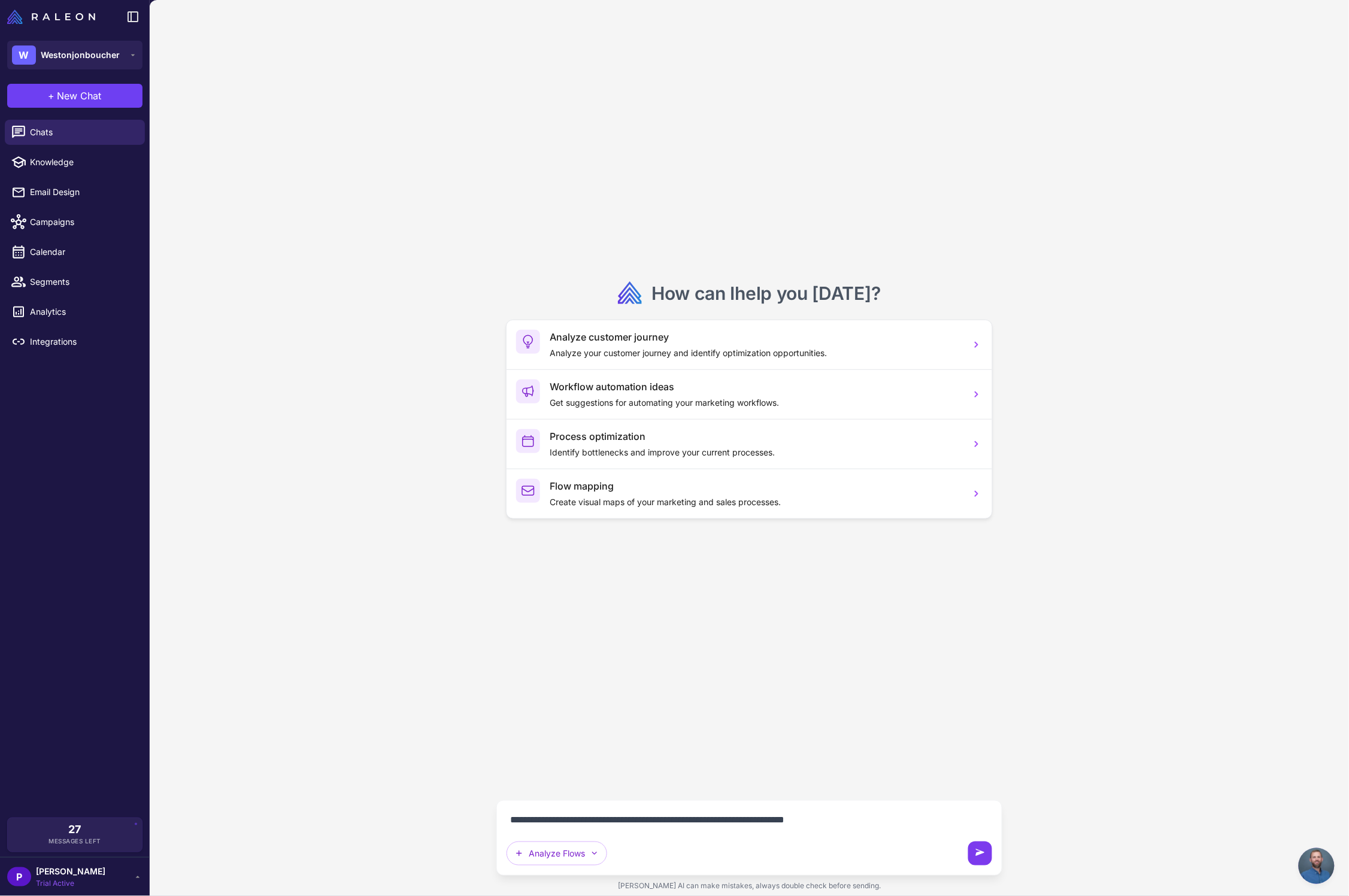
type textarea "**********"
click at [978, 849] on icon at bounding box center [980, 853] width 12 height 12
